Goal: Task Accomplishment & Management: Complete application form

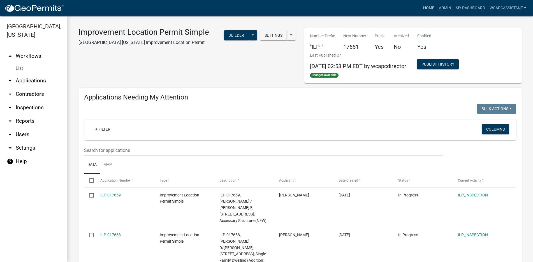
click at [424, 6] on link "Home" at bounding box center [429, 8] width 16 height 11
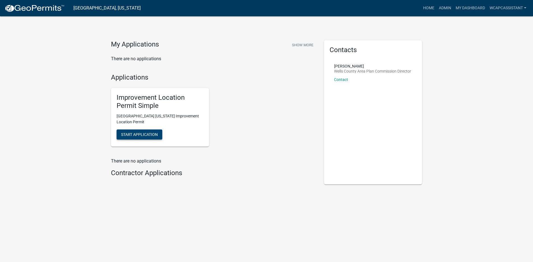
click at [134, 133] on span "Start Application" at bounding box center [139, 134] width 37 height 4
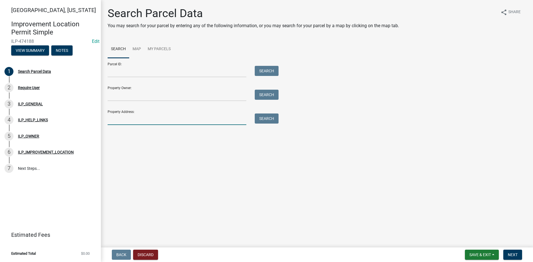
click at [115, 122] on input "Property Address:" at bounding box center [177, 118] width 139 height 11
type input "2687"
click at [264, 117] on button "Search" at bounding box center [267, 118] width 24 height 10
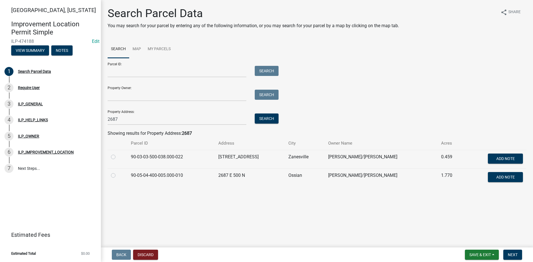
click at [118, 172] on label at bounding box center [118, 172] width 0 height 0
click at [118, 175] on input "radio" at bounding box center [120, 174] width 4 height 4
radio input "true"
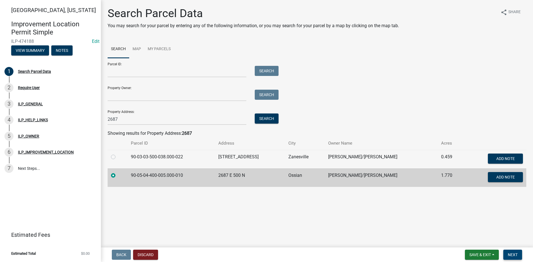
click at [511, 253] on span "Next" at bounding box center [513, 254] width 10 height 4
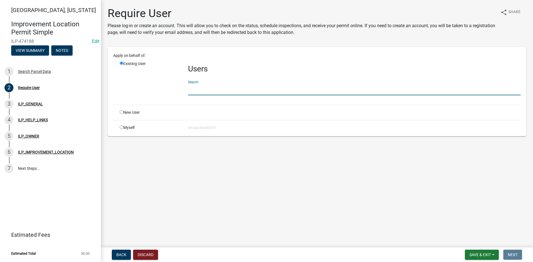
click at [213, 91] on input "text" at bounding box center [354, 89] width 332 height 11
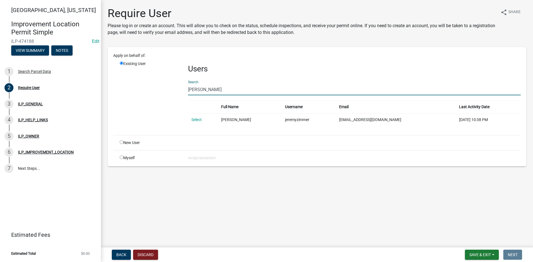
type input "[PERSON_NAME]"
click at [122, 62] on input "radio" at bounding box center [122, 63] width 4 height 4
click at [120, 141] on input "radio" at bounding box center [122, 142] width 4 height 4
radio input "true"
radio input "false"
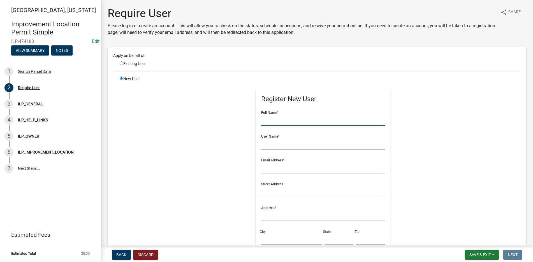
click at [262, 122] on input "text" at bounding box center [323, 119] width 124 height 11
type input "[PERSON_NAME]"
click at [263, 146] on input "text" at bounding box center [323, 143] width 124 height 11
type input "[PERSON_NAME]"
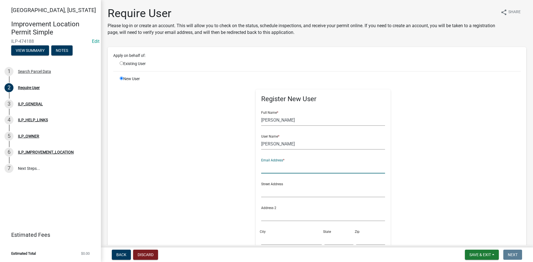
click at [263, 171] on input "text" at bounding box center [323, 167] width 124 height 11
type input "[EMAIL_ADDRESS][DOMAIN_NAME]"
click at [263, 195] on input "text" at bounding box center [323, 191] width 124 height 11
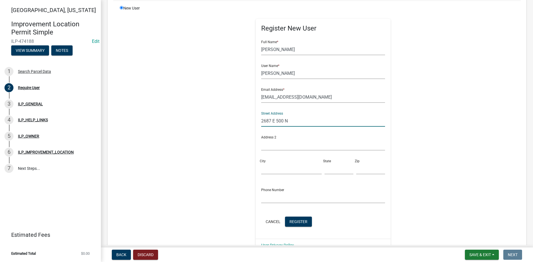
scroll to position [84, 0]
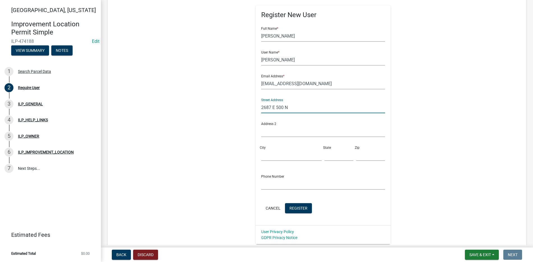
type input "2687 E 500 N"
click at [262, 157] on input "City" at bounding box center [291, 154] width 60 height 11
type input "Ossian"
click at [331, 159] on input "text" at bounding box center [338, 154] width 29 height 11
type input "IN"
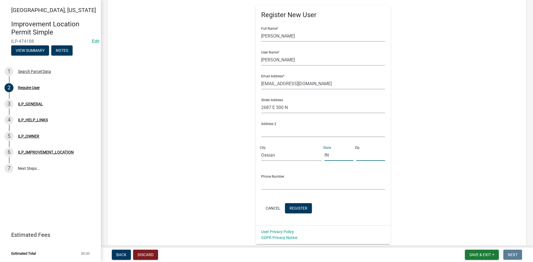
click at [356, 156] on input "text" at bounding box center [370, 154] width 29 height 11
type input "46777"
click at [265, 184] on input "text" at bounding box center [323, 183] width 124 height 11
type input "[PHONE_NUMBER]"
click at [290, 206] on span "Register" at bounding box center [298, 208] width 18 height 4
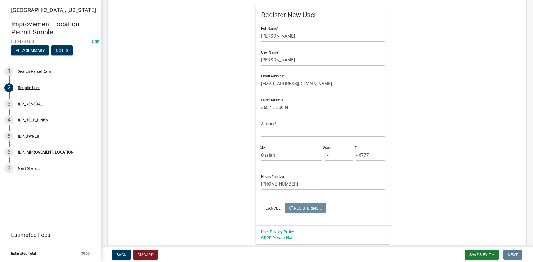
scroll to position [0, 0]
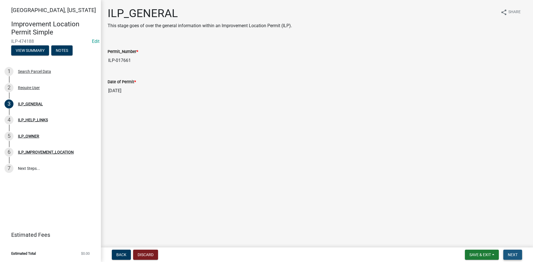
click at [511, 252] on button "Next" at bounding box center [512, 255] width 19 height 10
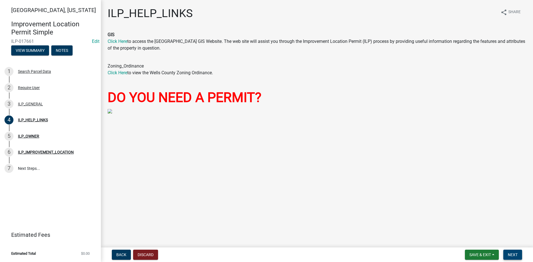
click at [511, 252] on button "Next" at bounding box center [512, 255] width 19 height 10
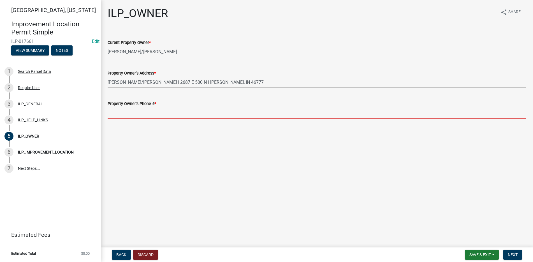
click at [113, 115] on input "Property Owner's Phone # *" at bounding box center [317, 112] width 418 height 11
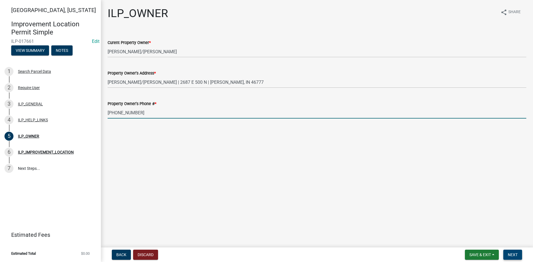
type input "[PHONE_NUMBER]"
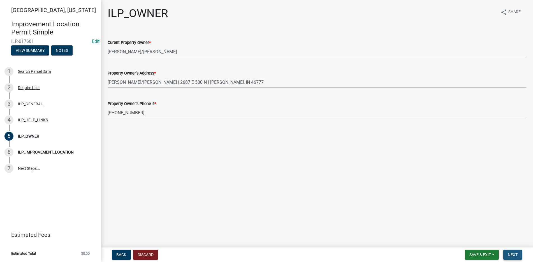
click at [509, 253] on span "Next" at bounding box center [513, 254] width 10 height 4
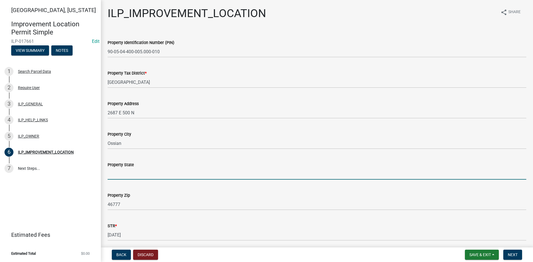
click at [128, 176] on input "Property State" at bounding box center [317, 173] width 418 height 11
type input "[US_STATE]"
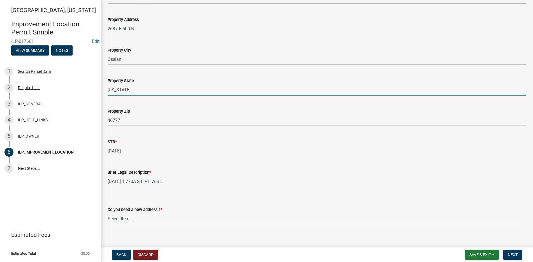
scroll to position [90, 0]
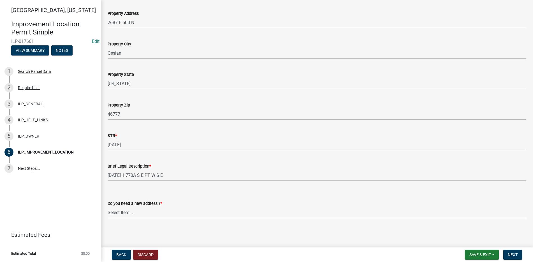
click at [120, 211] on select "Select Item... YES NO" at bounding box center [317, 212] width 418 height 11
click at [108, 207] on select "Select Item... YES NO" at bounding box center [317, 212] width 418 height 11
select select "03ef64e6-f0ff-43c9-aded-972c487e3507"
click at [514, 252] on span "Next" at bounding box center [513, 254] width 10 height 4
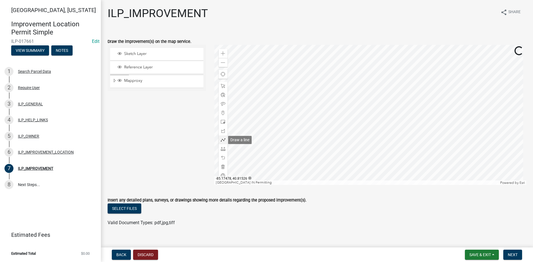
click at [223, 139] on span at bounding box center [223, 140] width 4 height 4
click at [414, 107] on div at bounding box center [370, 115] width 312 height 140
click at [415, 107] on div at bounding box center [370, 115] width 312 height 140
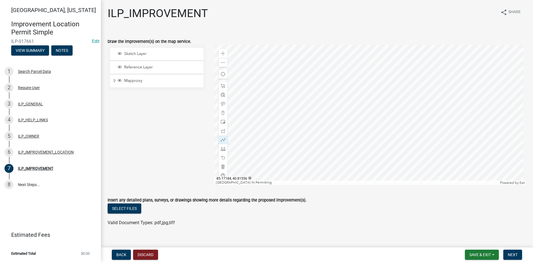
click at [415, 108] on div at bounding box center [370, 115] width 312 height 140
click at [415, 107] on div at bounding box center [370, 115] width 312 height 140
click at [416, 108] on div at bounding box center [370, 115] width 312 height 140
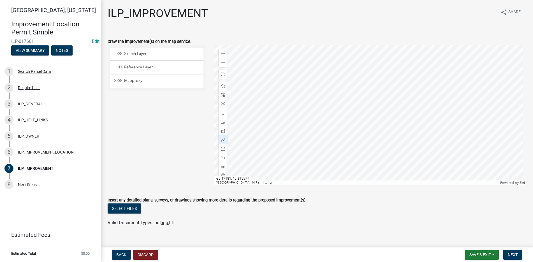
click at [416, 106] on div at bounding box center [370, 115] width 312 height 140
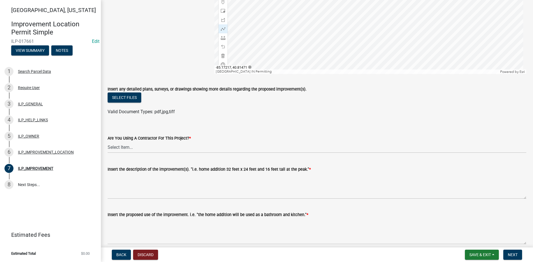
scroll to position [112, 0]
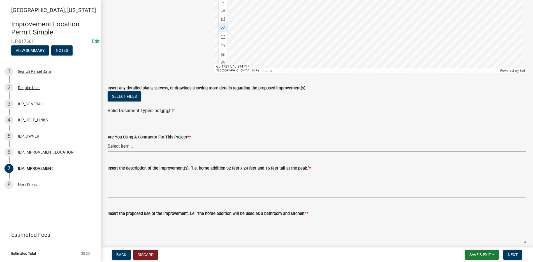
click at [120, 146] on select "Select Item... YES NO" at bounding box center [317, 145] width 418 height 11
click at [108, 140] on select "Select Item... YES NO" at bounding box center [317, 145] width 418 height 11
select select "71b507d0-569d-4a0a-b334-f72445909e69"
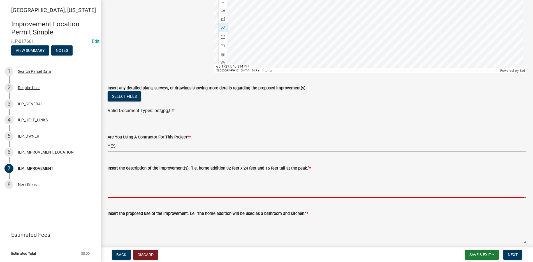
click at [112, 176] on textarea "Insert the description of the improvement(s). "i.e. home addition 32 feet x 24 …" at bounding box center [317, 184] width 418 height 26
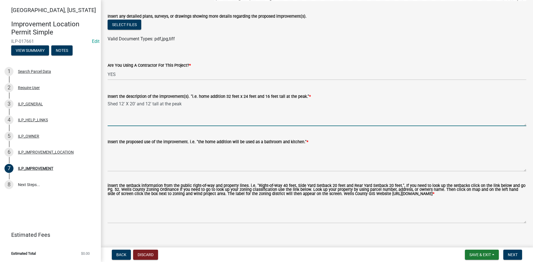
scroll to position [192, 0]
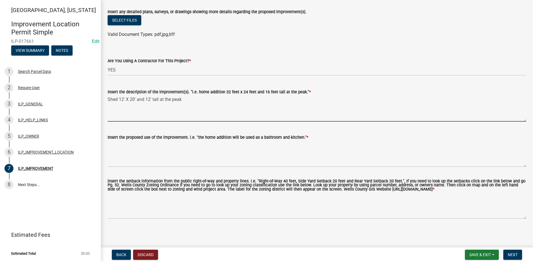
type textarea "Shed 12' X 20' and 12' tall at the peak"
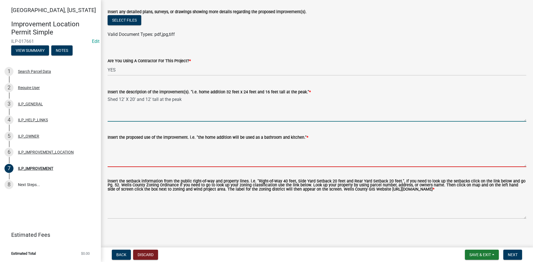
click at [118, 141] on textarea "Insert the proposed use of the improvement. i.e. "the home addition will be use…" at bounding box center [317, 154] width 418 height 26
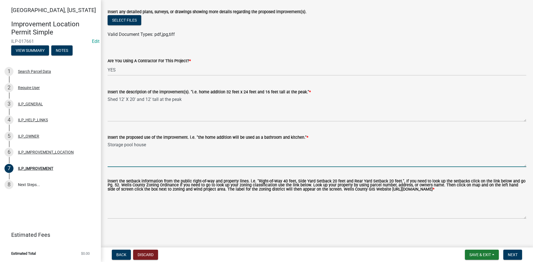
type textarea "Storage pool house"
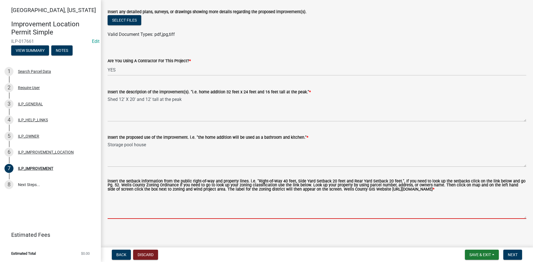
click at [116, 200] on textarea "insert the setback information from the public right-of-way and property lines.…" at bounding box center [317, 205] width 418 height 26
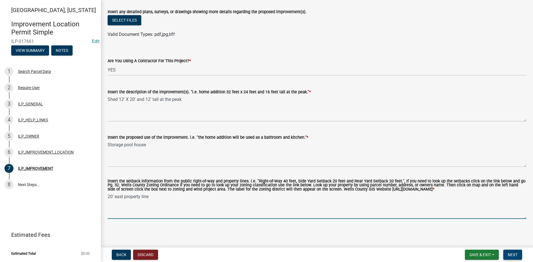
type textarea "20' east property line"
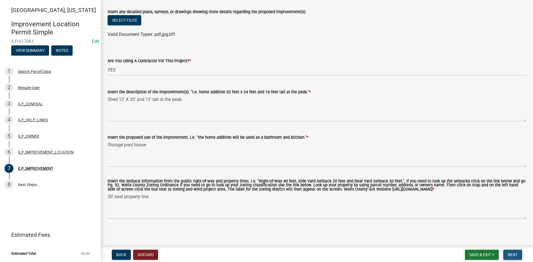
click at [515, 253] on span "Next" at bounding box center [513, 254] width 10 height 4
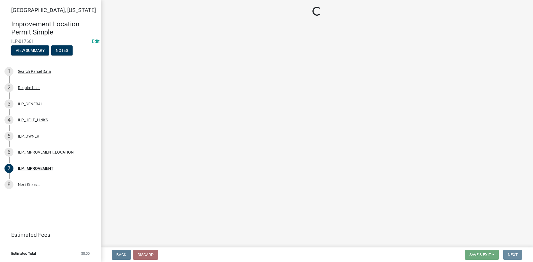
scroll to position [0, 0]
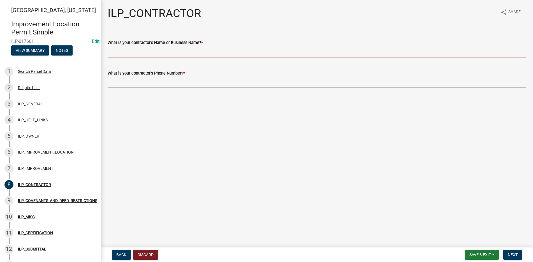
click at [121, 49] on input "What is your contractor's Name or Business Name? *" at bounding box center [317, 51] width 418 height 11
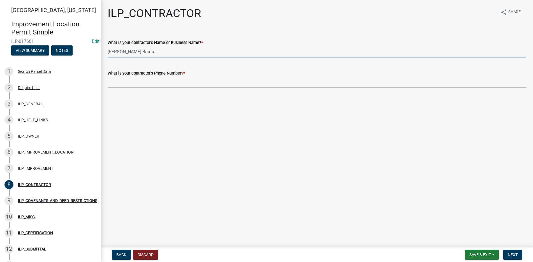
type input "[PERSON_NAME] Barns"
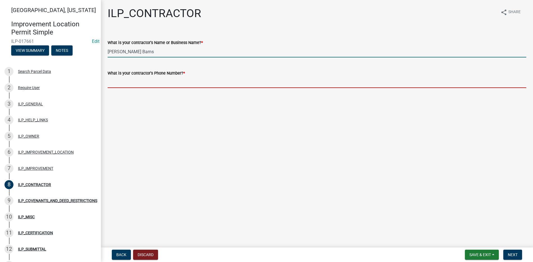
click at [116, 87] on input "What is your contractor's Phone Number? *" at bounding box center [317, 81] width 418 height 11
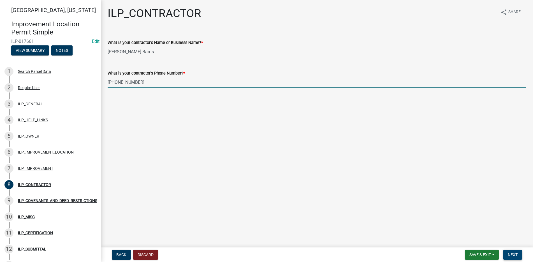
type input "[PHONE_NUMBER]"
click at [515, 253] on span "Next" at bounding box center [513, 254] width 10 height 4
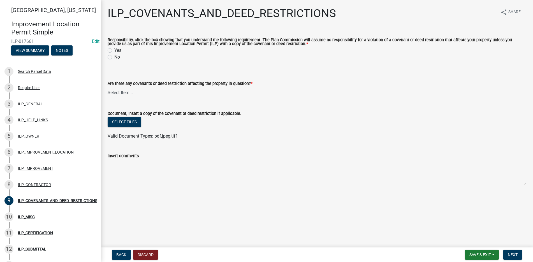
click at [114, 49] on label "Yes" at bounding box center [117, 50] width 7 height 7
click at [114, 49] on input "Yes" at bounding box center [116, 49] width 4 height 4
radio input "true"
click at [118, 92] on select "Select Item... YES NO" at bounding box center [317, 92] width 418 height 11
click at [108, 87] on select "Select Item... YES NO" at bounding box center [317, 92] width 418 height 11
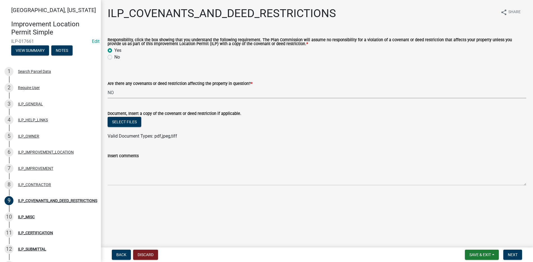
select select "8e2002f1-ace1-422c-92a0-aa7ffd64ff05"
click at [512, 252] on button "Next" at bounding box center [512, 255] width 19 height 10
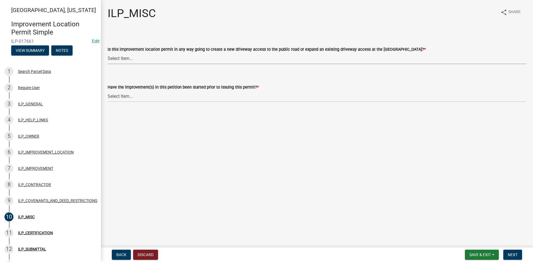
click at [120, 57] on select "Select Item... YES NO" at bounding box center [317, 58] width 418 height 11
click at [108, 53] on select "Select Item... YES NO" at bounding box center [317, 58] width 418 height 11
select select "efdfc372-da28-48aa-82f0-d86e80c7002d"
click at [115, 92] on select "Select Item... YES NO" at bounding box center [317, 95] width 418 height 11
click at [108, 90] on select "Select Item... YES NO" at bounding box center [317, 95] width 418 height 11
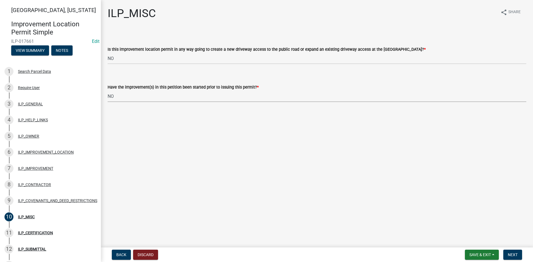
select select "87690217-1c5d-4f3f-89a3-85c12ce3295a"
click at [514, 252] on span "Next" at bounding box center [513, 254] width 10 height 4
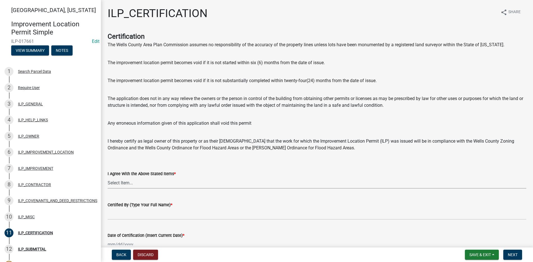
click at [121, 182] on select "Select Item... Yes" at bounding box center [317, 182] width 418 height 11
click at [108, 177] on select "Select Item... Yes" at bounding box center [317, 182] width 418 height 11
select select "bd96893d-fc5a-4886-96bc-c23f48f60341"
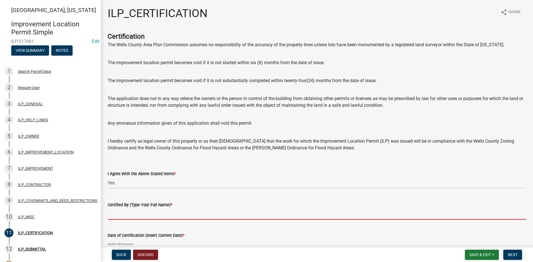
click at [116, 216] on input "Certified By (Type Your Full Name) *" at bounding box center [317, 213] width 418 height 11
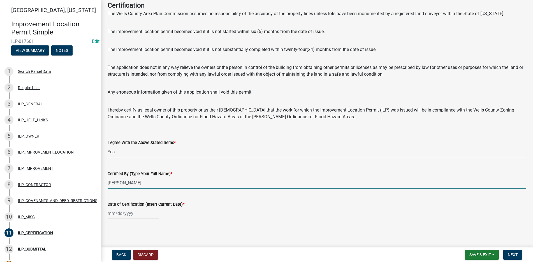
scroll to position [32, 0]
type input "[PERSON_NAME]"
select select "9"
select select "2025"
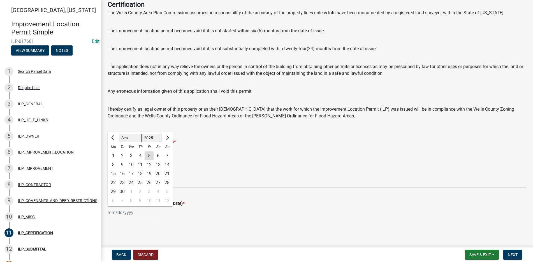
click at [125, 213] on div "[PERSON_NAME] Feb Mar Apr [PERSON_NAME][DATE] Oct Nov [DATE] 1526 1527 1528 152…" at bounding box center [133, 212] width 51 height 11
click at [148, 153] on div "5" at bounding box center [149, 155] width 9 height 9
type input "[DATE]"
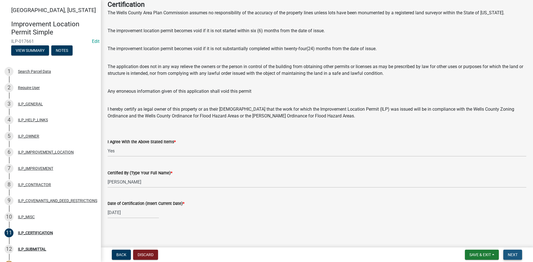
click at [512, 253] on span "Next" at bounding box center [513, 254] width 10 height 4
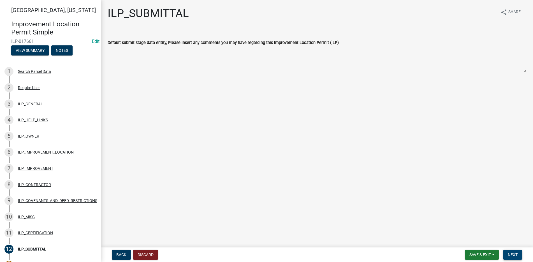
click at [517, 252] on button "Next" at bounding box center [512, 255] width 19 height 10
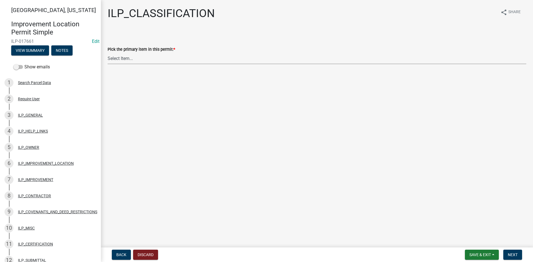
click at [109, 58] on select "Select Item... Accessory Structure (Addition) Accessory Structure (NEW) Busines…" at bounding box center [317, 58] width 418 height 11
click at [108, 53] on select "Select Item... Accessory Structure (Addition) Accessory Structure (NEW) Busines…" at bounding box center [317, 58] width 418 height 11
select select "119b830e-a7a9-4285-be0b-a69d75da8c1b"
click at [511, 254] on span "Next" at bounding box center [513, 254] width 10 height 4
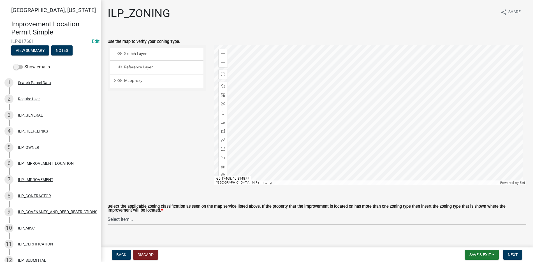
click at [127, 218] on select "Select Item... A-1 "Agricultural Intensive" A-R "Agricultural Residential" S-1 …" at bounding box center [317, 218] width 418 height 11
click at [108, 214] on select "Select Item... A-1 "Agricultural Intensive" A-R "Agricultural Residential" S-1 …" at bounding box center [317, 218] width 418 height 11
select select "077e72d7-ee28-42b3-b13f-4b6ba4a9753a"
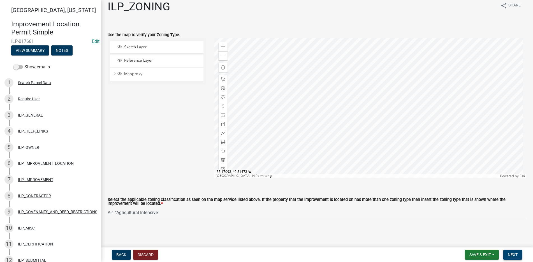
click at [514, 252] on span "Next" at bounding box center [513, 254] width 10 height 4
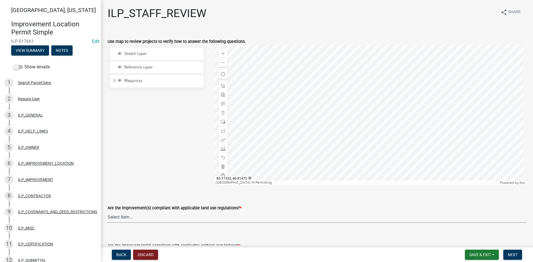
click at [114, 213] on select "Select Item... YES NO" at bounding box center [317, 216] width 418 height 11
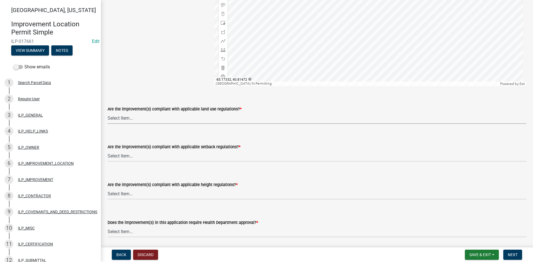
scroll to position [140, 0]
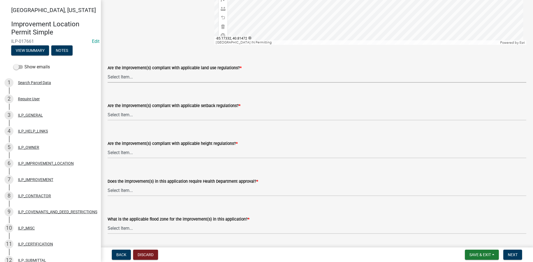
click at [114, 75] on select "Select Item... YES NO" at bounding box center [317, 76] width 418 height 11
click at [108, 71] on select "Select Item... YES NO" at bounding box center [317, 76] width 418 height 11
select select "83ffa5df-1258-41bd-a108-9f2370541ef9"
click at [115, 111] on select "Select Item... YES NO" at bounding box center [317, 114] width 418 height 11
click at [108, 109] on select "Select Item... YES NO" at bounding box center [317, 114] width 418 height 11
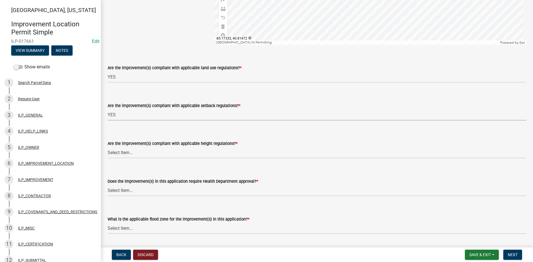
select select "e76e6c03-c199-4125-95d7-daca193c3739"
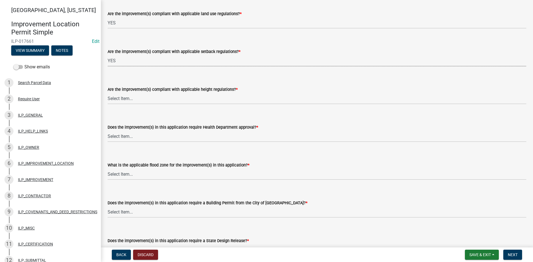
scroll to position [196, 0]
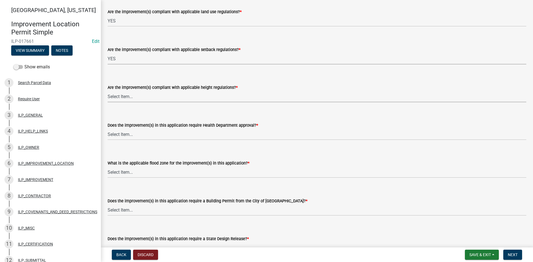
click at [120, 94] on select "Select Item... YES NO" at bounding box center [317, 96] width 418 height 11
click at [108, 91] on select "Select Item... YES NO" at bounding box center [317, 96] width 418 height 11
select select "b2795382-5a5c-496e-8f40-9eac2bba8e54"
click at [118, 134] on select "Select Item... YES NO" at bounding box center [317, 134] width 418 height 11
click at [108, 129] on select "Select Item... YES NO" at bounding box center [317, 134] width 418 height 11
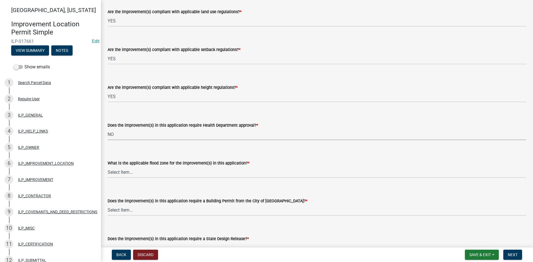
select select "2cf99e9a-fd48-429a-ab01-6241dd9ef86f"
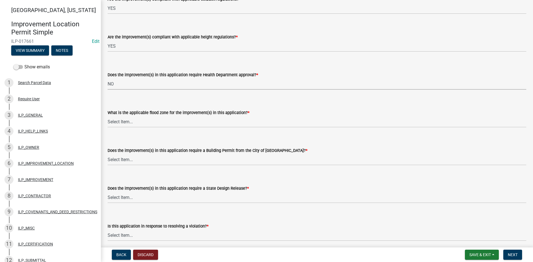
scroll to position [280, 0]
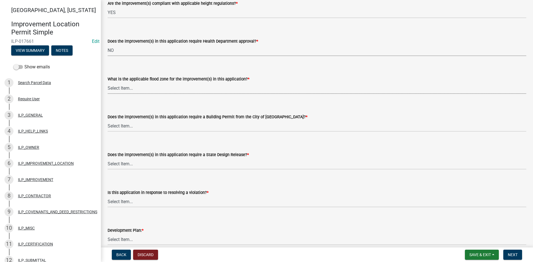
click at [122, 87] on select "Select Item... AE-Floodway "Studied 1% Flood Zone Under State of [US_STATE] Jur…" at bounding box center [317, 87] width 418 height 11
click at [108, 82] on select "Select Item... AE-Floodway "Studied 1% Flood Zone Under State of [US_STATE] Jur…" at bounding box center [317, 87] width 418 height 11
select select "546a9c8a-0bf2-4128-b2a0-21aece03a164"
click at [119, 126] on select "Select Item... YES NO" at bounding box center [317, 125] width 418 height 11
click at [108, 120] on select "Select Item... YES NO" at bounding box center [317, 125] width 418 height 11
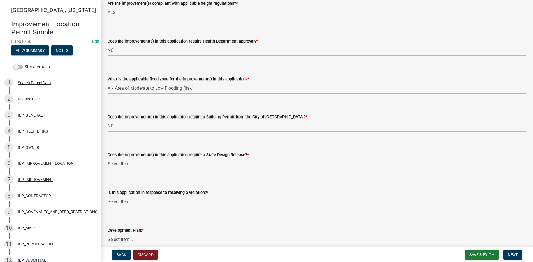
select select "3dde91a6-95a6-42fe-ae60-c75c292f8dd0"
click at [120, 162] on select "Select Item... YES NO" at bounding box center [317, 163] width 418 height 11
click at [108, 158] on select "Select Item... YES NO" at bounding box center [317, 163] width 418 height 11
select select "3e29b85e-0a39-40b5-813f-a0c180e4f93d"
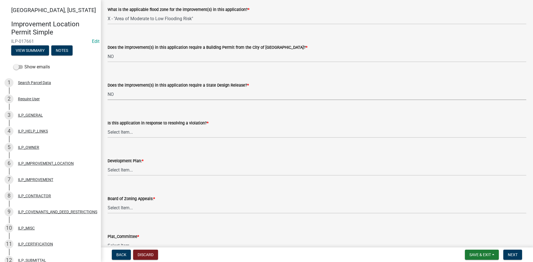
scroll to position [364, 0]
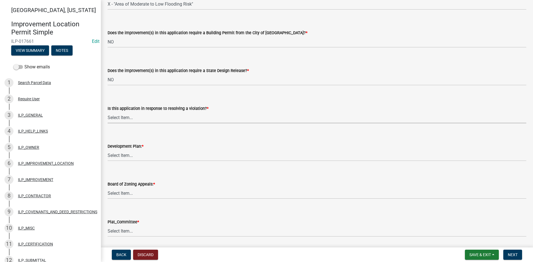
click at [126, 117] on select "Select Item... YES NO" at bounding box center [317, 117] width 418 height 11
click at [108, 112] on select "Select Item... YES NO" at bounding box center [317, 117] width 418 height 11
select select "296d3b28-03f6-4b85-9592-a9e1e0e51d18"
click at [118, 153] on select "Select Item... YES NO" at bounding box center [317, 155] width 418 height 11
click at [108, 150] on select "Select Item... YES NO" at bounding box center [317, 155] width 418 height 11
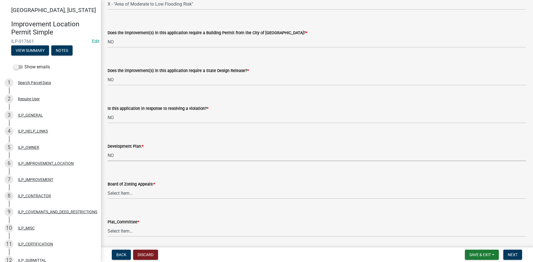
select select "f492072b-a2fa-4f7c-8f99-9e809c6c526f"
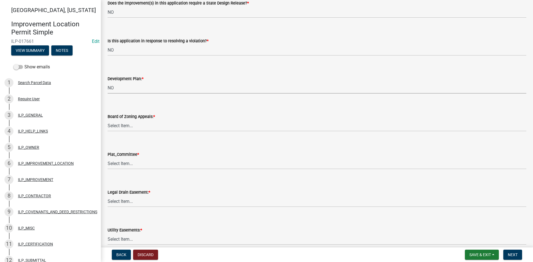
scroll to position [448, 0]
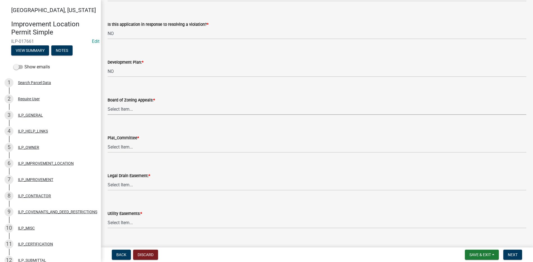
click at [118, 108] on select "Select Item... YES NO" at bounding box center [317, 108] width 418 height 11
click at [108, 103] on select "Select Item... YES NO" at bounding box center [317, 108] width 418 height 11
select select "91f2ca91-6260-441c-87d8-e38016df5c96"
click at [115, 147] on select "Select Item... YES NO" at bounding box center [317, 146] width 418 height 11
click at [108, 141] on select "Select Item... YES NO" at bounding box center [317, 146] width 418 height 11
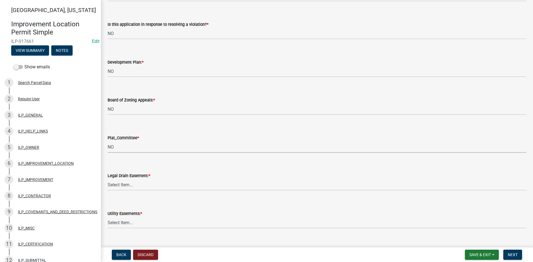
select select "63238f16-a362-487f-83af-24d0c8cf3edd"
click at [115, 183] on select "Select Item... YES NO" at bounding box center [317, 184] width 418 height 11
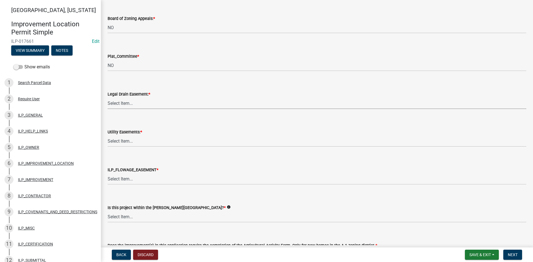
scroll to position [532, 0]
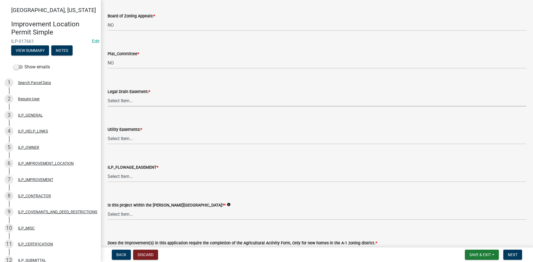
click at [119, 99] on select "Select Item... YES NO" at bounding box center [317, 100] width 418 height 11
click at [108, 95] on select "Select Item... YES NO" at bounding box center [317, 100] width 418 height 11
select select "4de29e95-b13a-4926-a5fe-83364331169b"
click at [115, 136] on select "Select Item... YES NO" at bounding box center [317, 138] width 418 height 11
click at [108, 133] on select "Select Item... YES NO" at bounding box center [317, 138] width 418 height 11
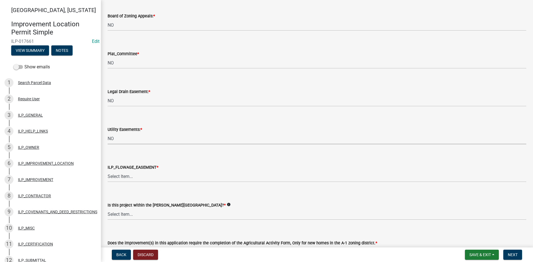
select select "8e424161-7bf1-4e33-adf9-a347c03eff2b"
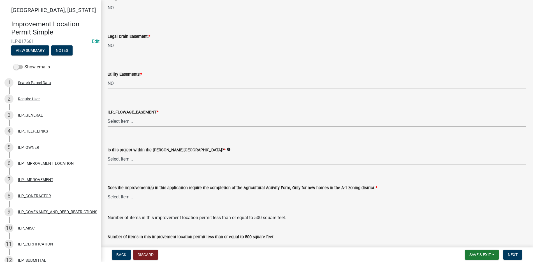
scroll to position [588, 0]
click at [119, 118] on select "Select Item... Not in or near the Army Corp of Engineers Flowage Easement. Proj…" at bounding box center [317, 120] width 418 height 11
click at [108, 115] on select "Select Item... Not in or near the Army Corp of Engineers Flowage Easement. Proj…" at bounding box center [317, 120] width 418 height 11
select select "bdd9c930-c7fe-4770-81ee-2c29cf953f8b"
click at [112, 159] on select "Select Item... Yes No" at bounding box center [317, 157] width 418 height 11
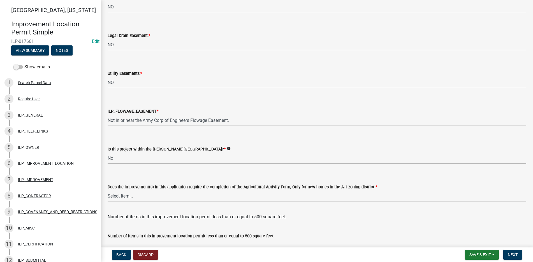
click at [108, 152] on select "Select Item... Yes No" at bounding box center [317, 157] width 418 height 11
select select "c22a6da1-a4b9-4a20-9552-3c4da3c32bc7"
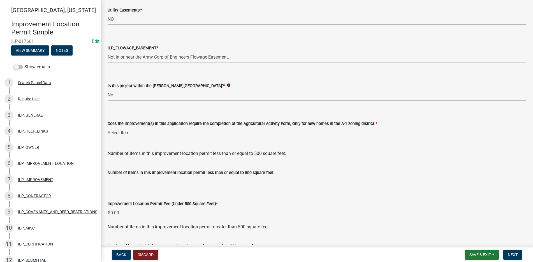
scroll to position [672, 0]
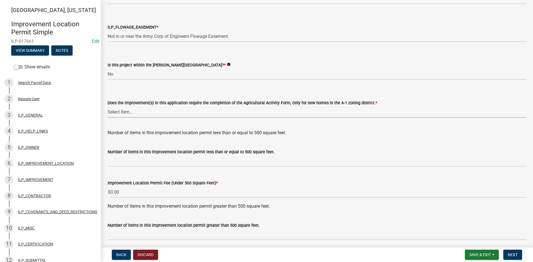
click at [119, 111] on select "Select Item... YES NO" at bounding box center [317, 111] width 418 height 11
click at [108, 106] on select "Select Item... YES NO" at bounding box center [317, 111] width 418 height 11
select select "6b839191-9ee5-4b1e-a32f-2744ac59211f"
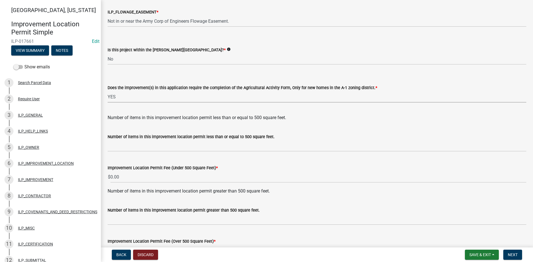
scroll to position [725, 0]
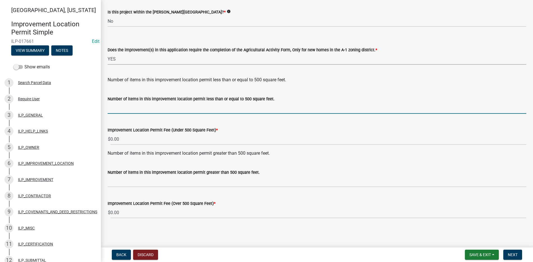
click at [117, 112] on input "text" at bounding box center [317, 107] width 418 height 11
type input "1"
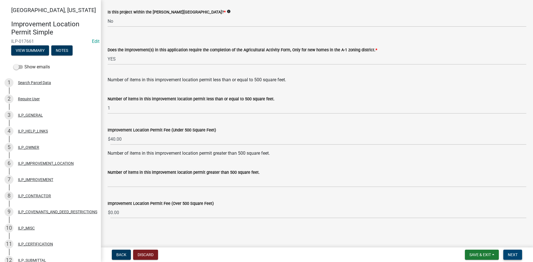
click at [511, 253] on span "Next" at bounding box center [513, 254] width 10 height 4
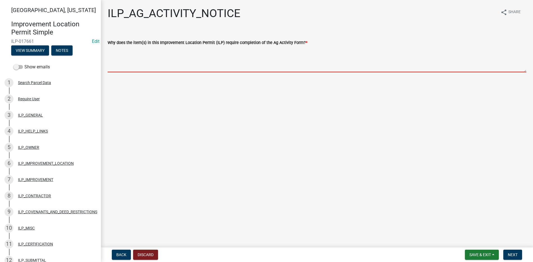
click at [118, 54] on textarea "Why does the item(s) in this Improvement Location Permit (ILP) require completi…" at bounding box center [317, 59] width 418 height 26
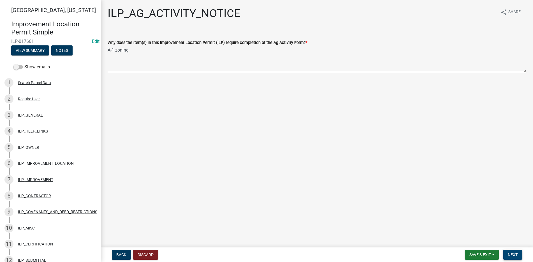
type textarea "A-1 zoning"
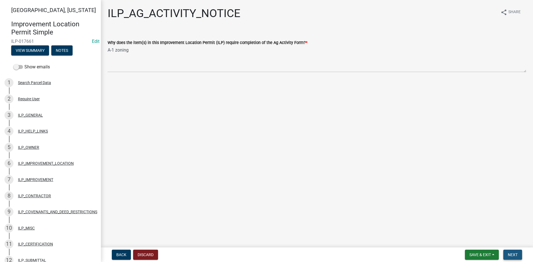
click at [515, 251] on button "Next" at bounding box center [512, 255] width 19 height 10
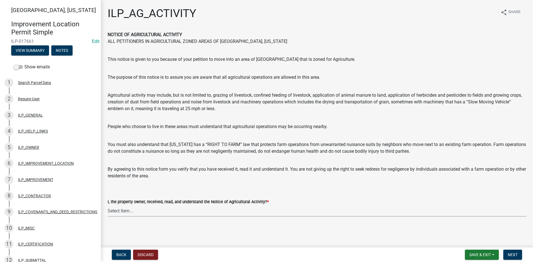
click at [119, 209] on select "Select Item... YES" at bounding box center [317, 210] width 418 height 11
click at [108, 205] on select "Select Item... YES" at bounding box center [317, 210] width 418 height 11
select select "421fbd71-6b46-4b3f-8fb8-f511ed41ec25"
click at [514, 253] on span "Next" at bounding box center [513, 254] width 10 height 4
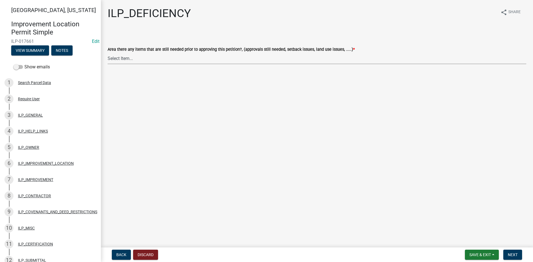
click at [121, 56] on select "Select Item... YES NO" at bounding box center [317, 58] width 418 height 11
click at [108, 53] on select "Select Item... YES NO" at bounding box center [317, 58] width 418 height 11
select select "88f51f67-ad00-412f-ad25-d9a24cd42bdb"
click at [517, 254] on span "Next" at bounding box center [513, 254] width 10 height 4
click at [119, 57] on select "Select Item... Denied Approved" at bounding box center [317, 58] width 418 height 11
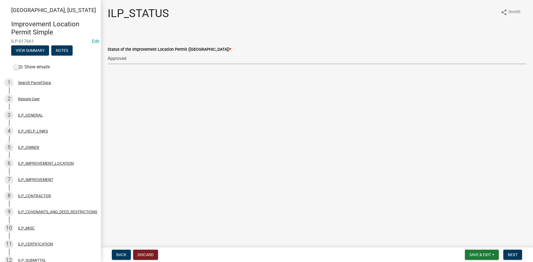
click at [108, 53] on select "Select Item... Denied Approved" at bounding box center [317, 58] width 418 height 11
select select "676ca0ef-d742-4b5a-a79e-763cf2a28fc9"
click at [515, 253] on span "Next" at bounding box center [513, 254] width 10 height 4
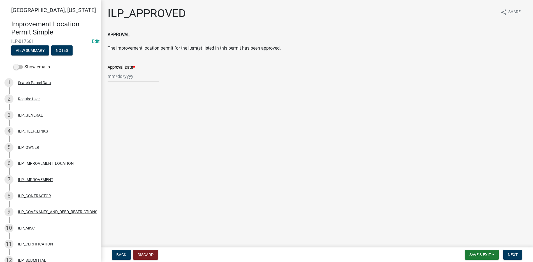
select select "9"
select select "2025"
click at [115, 76] on div "[PERSON_NAME] Feb Mar Apr [PERSON_NAME][DATE] Oct Nov [DATE] 1526 1527 1528 152…" at bounding box center [133, 76] width 51 height 11
click at [148, 104] on div "5" at bounding box center [149, 106] width 9 height 9
type input "[DATE]"
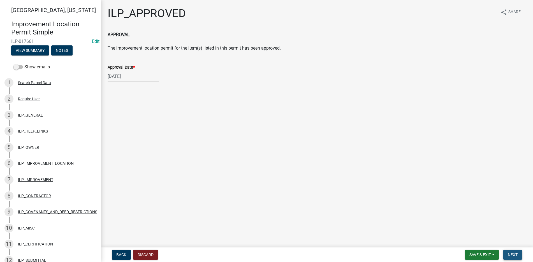
click at [510, 254] on span "Next" at bounding box center [513, 254] width 10 height 4
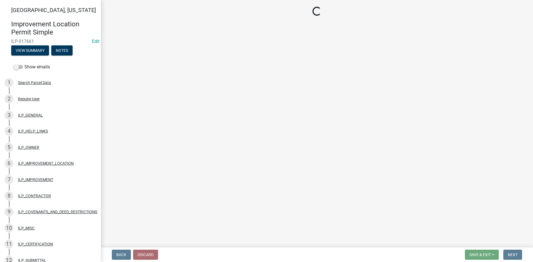
select select "3: 3"
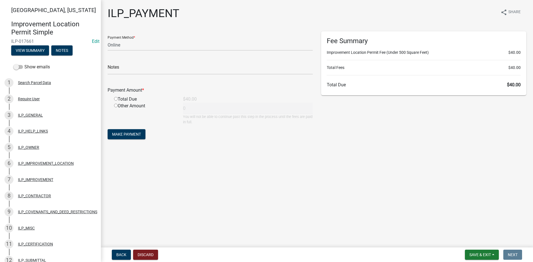
click at [115, 98] on input "radio" at bounding box center [116, 99] width 4 height 4
radio input "true"
type input "40"
click at [127, 44] on select "Credit Card POS Check Cash Online" at bounding box center [210, 44] width 205 height 11
select select "2: 1"
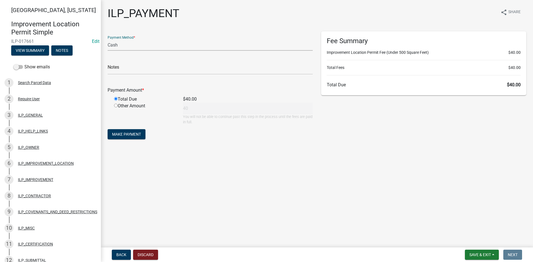
click at [108, 39] on select "Credit Card POS Check Cash Online" at bounding box center [210, 44] width 205 height 11
click at [130, 131] on button "Make Payment" at bounding box center [127, 134] width 38 height 10
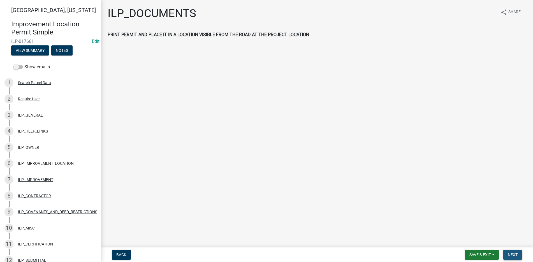
click at [512, 255] on span "Next" at bounding box center [513, 254] width 10 height 4
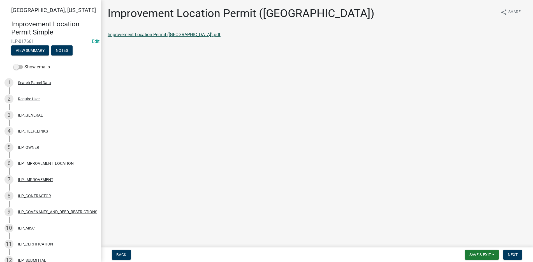
click at [164, 32] on link "Improvement Location Permit ([GEOGRAPHIC_DATA]).pdf" at bounding box center [164, 34] width 113 height 5
click at [514, 253] on span "Next" at bounding box center [513, 254] width 10 height 4
click at [152, 33] on link "Improvement Location Permit (ILP)(Form).pdf" at bounding box center [153, 34] width 90 height 5
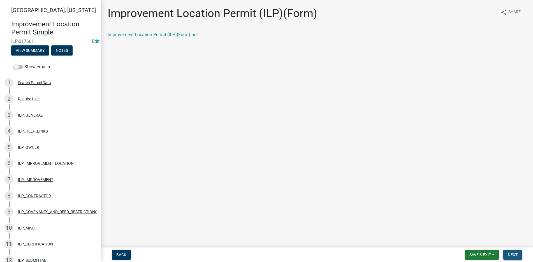
click at [511, 252] on span "Next" at bounding box center [513, 254] width 10 height 4
